Goal: Transaction & Acquisition: Book appointment/travel/reservation

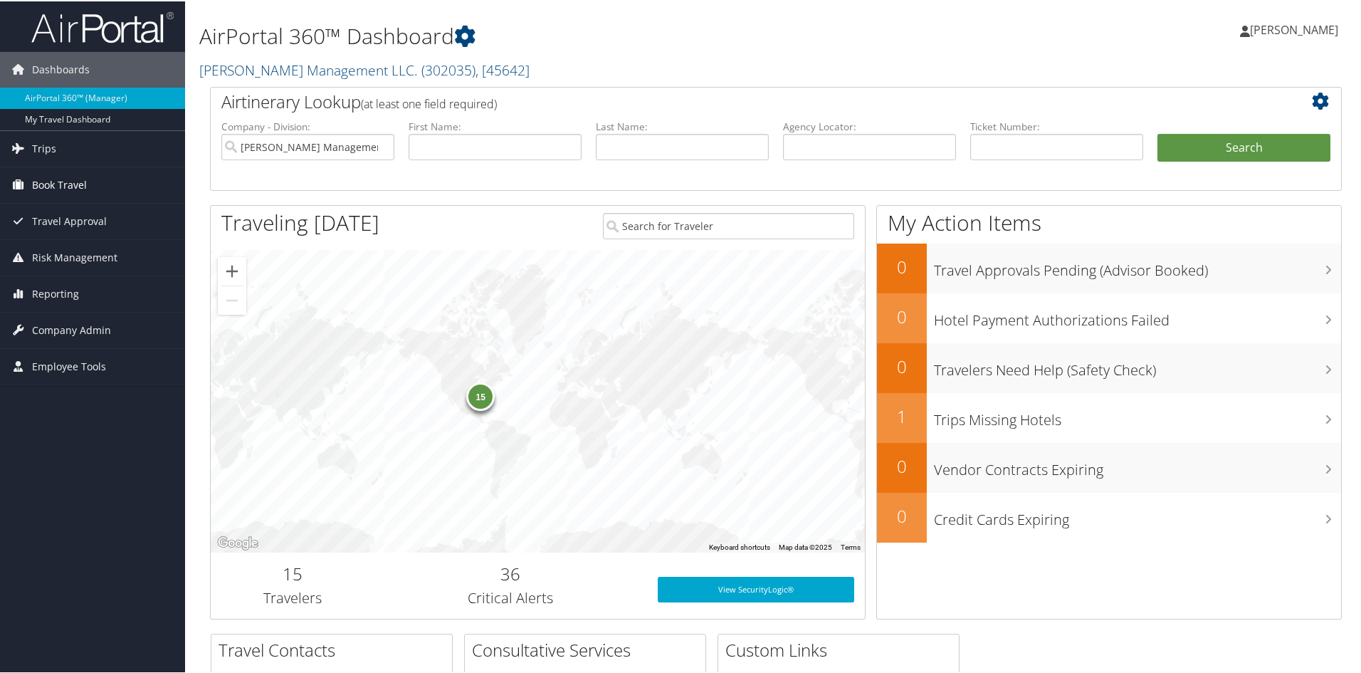
click at [46, 182] on span "Book Travel" at bounding box center [59, 184] width 55 height 36
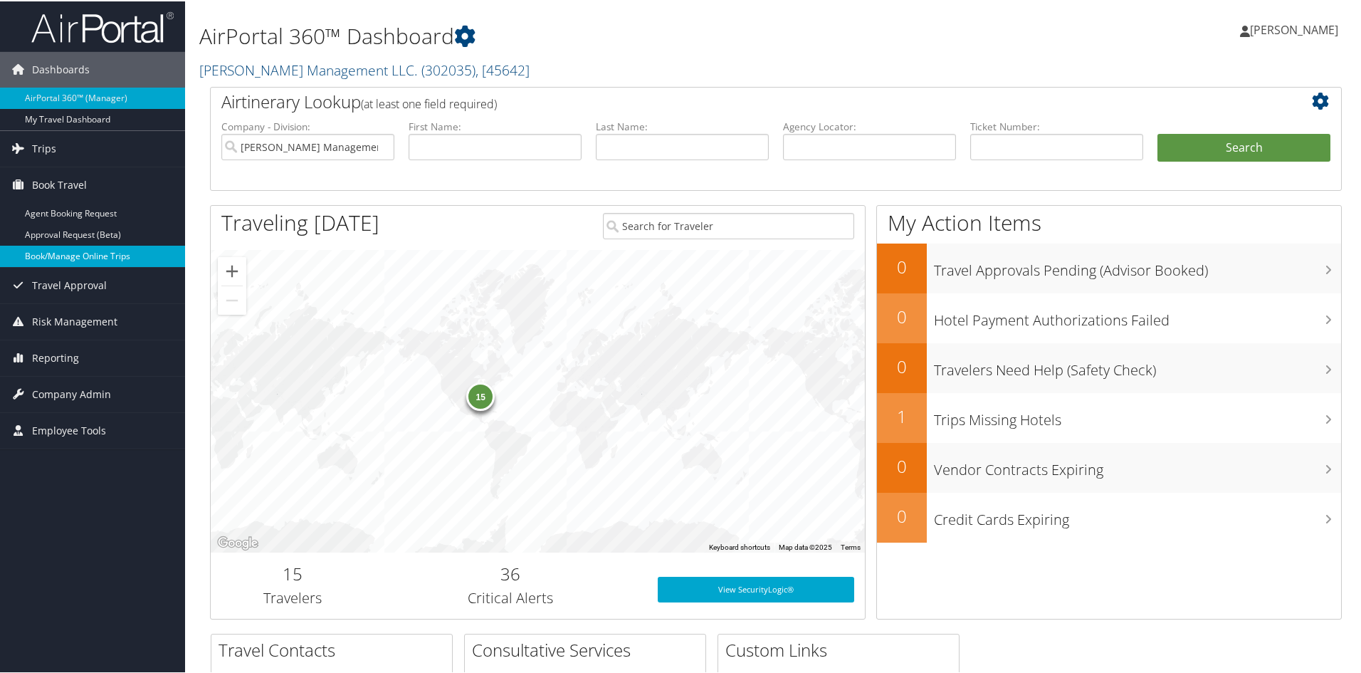
click at [61, 258] on link "Book/Manage Online Trips" at bounding box center [92, 254] width 185 height 21
